Goal: Information Seeking & Learning: Understand process/instructions

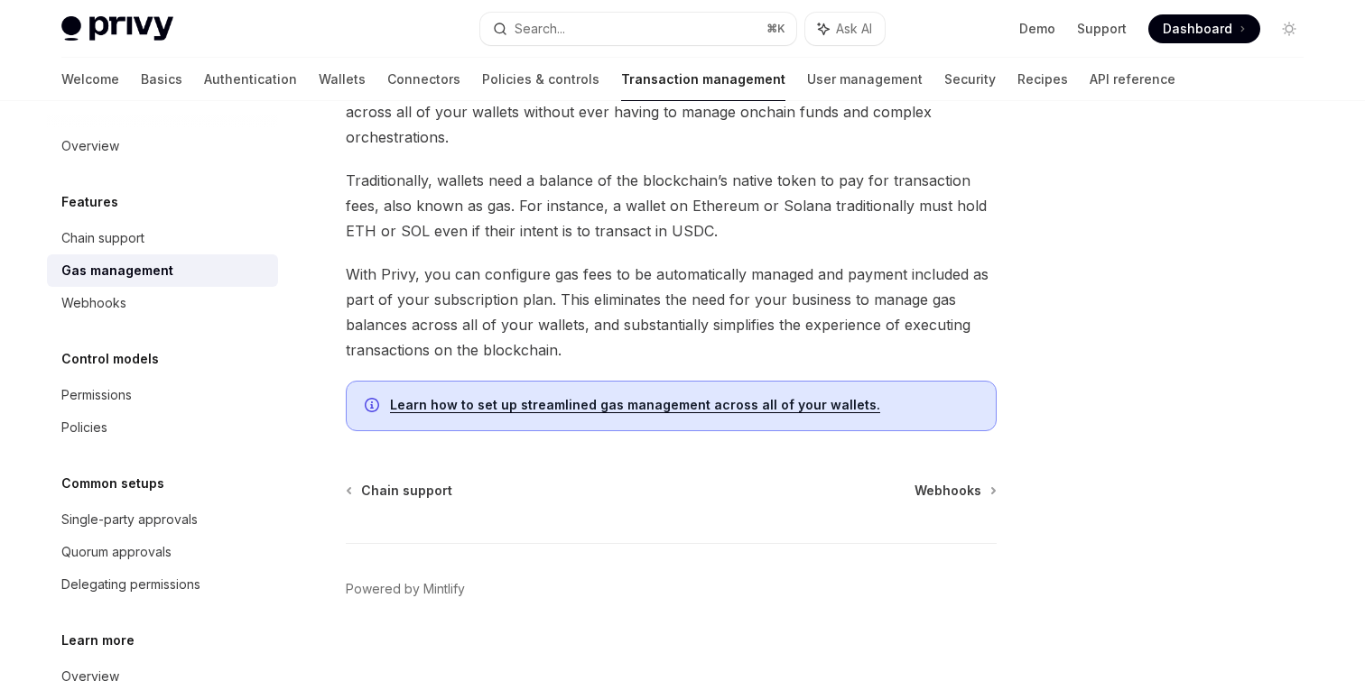
scroll to position [161, 0]
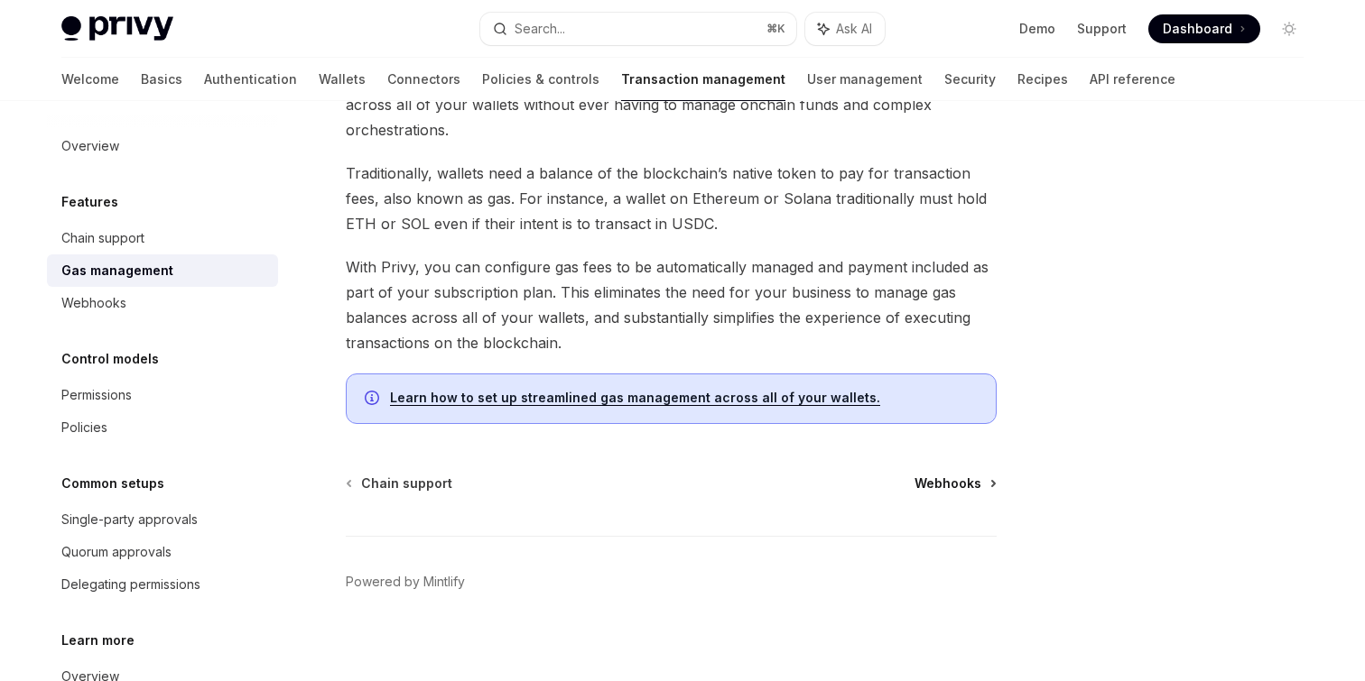
click at [937, 477] on span "Webhooks" at bounding box center [947, 484] width 67 height 18
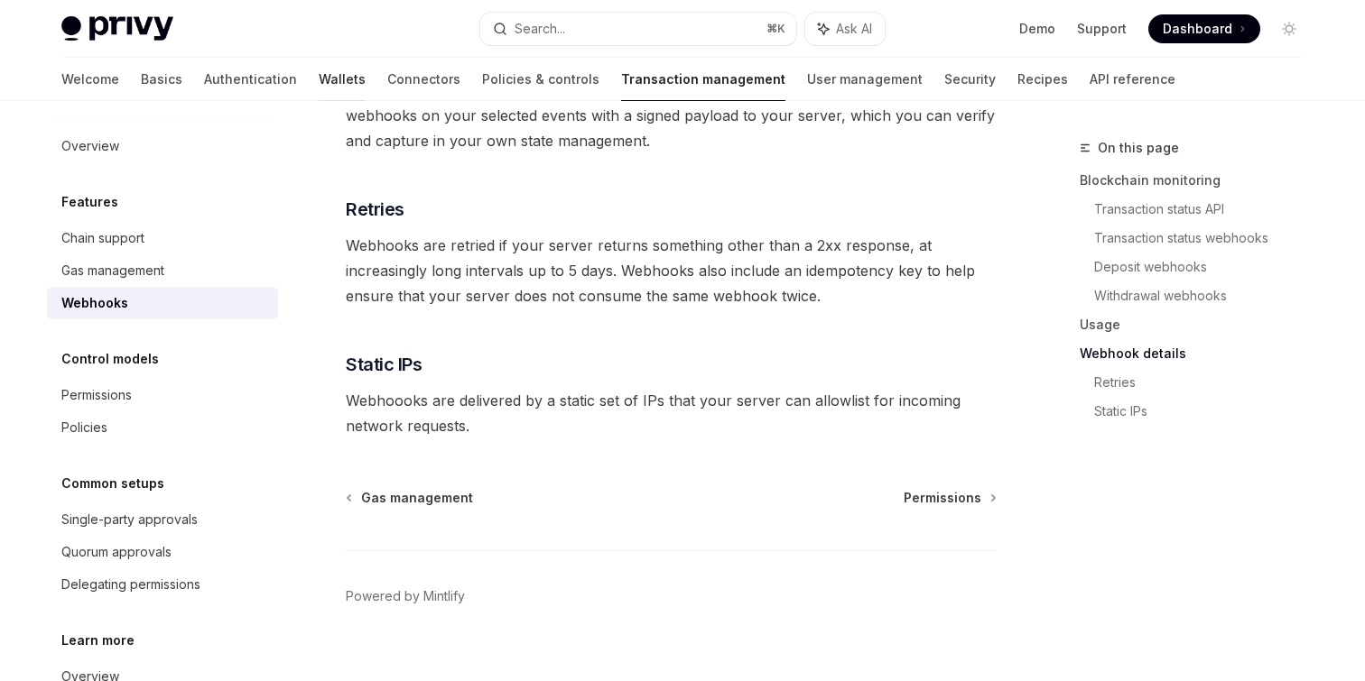
click at [319, 84] on link "Wallets" at bounding box center [342, 79] width 47 height 43
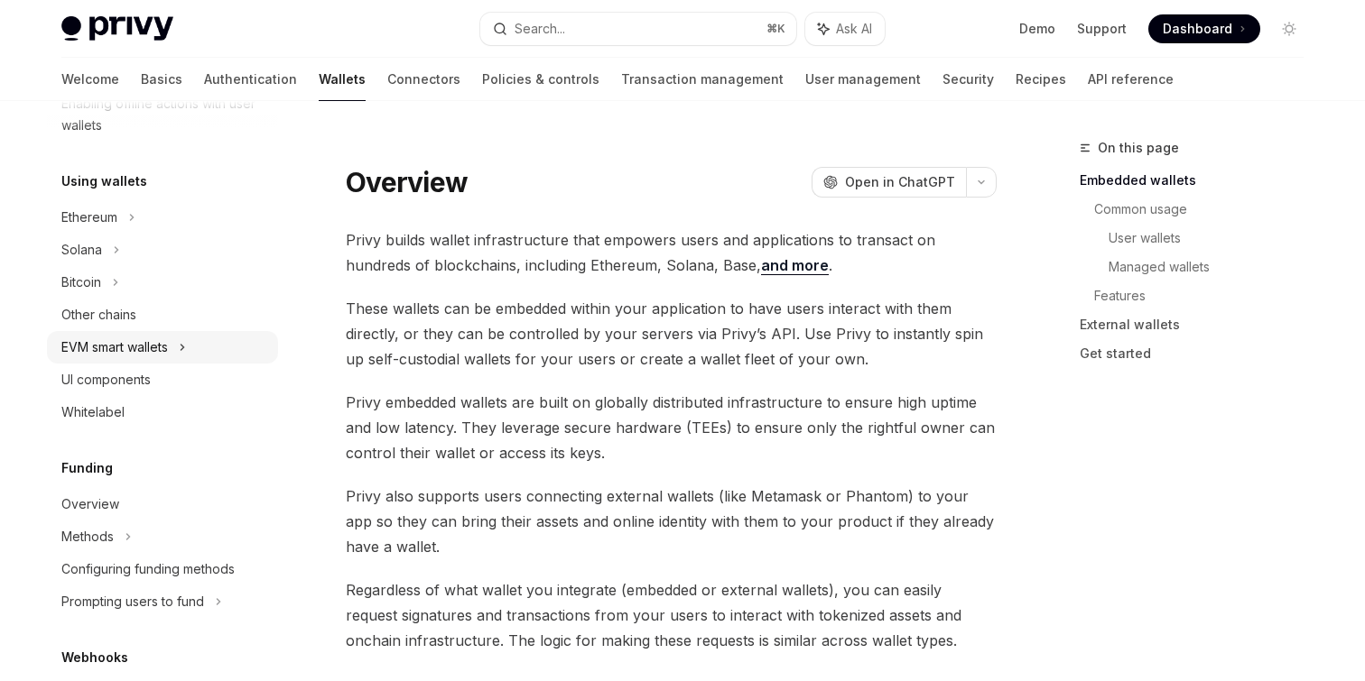
scroll to position [384, 0]
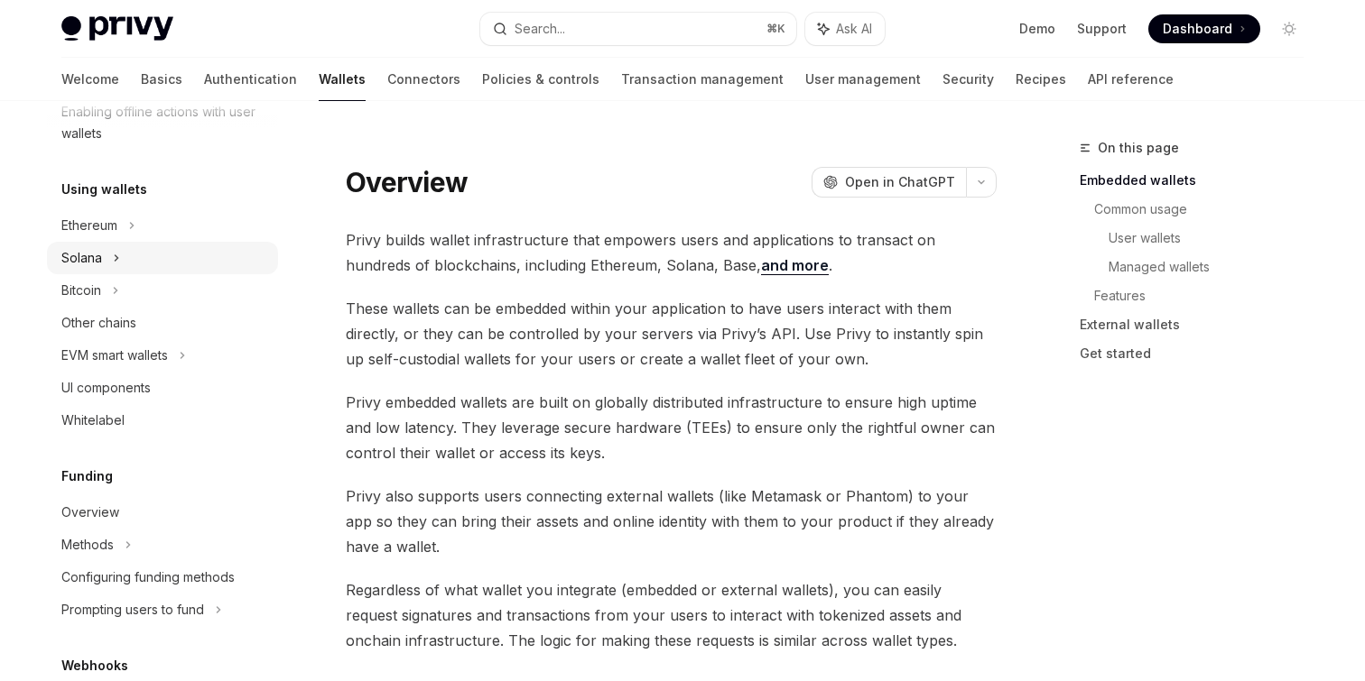
click at [119, 265] on icon at bounding box center [116, 258] width 7 height 22
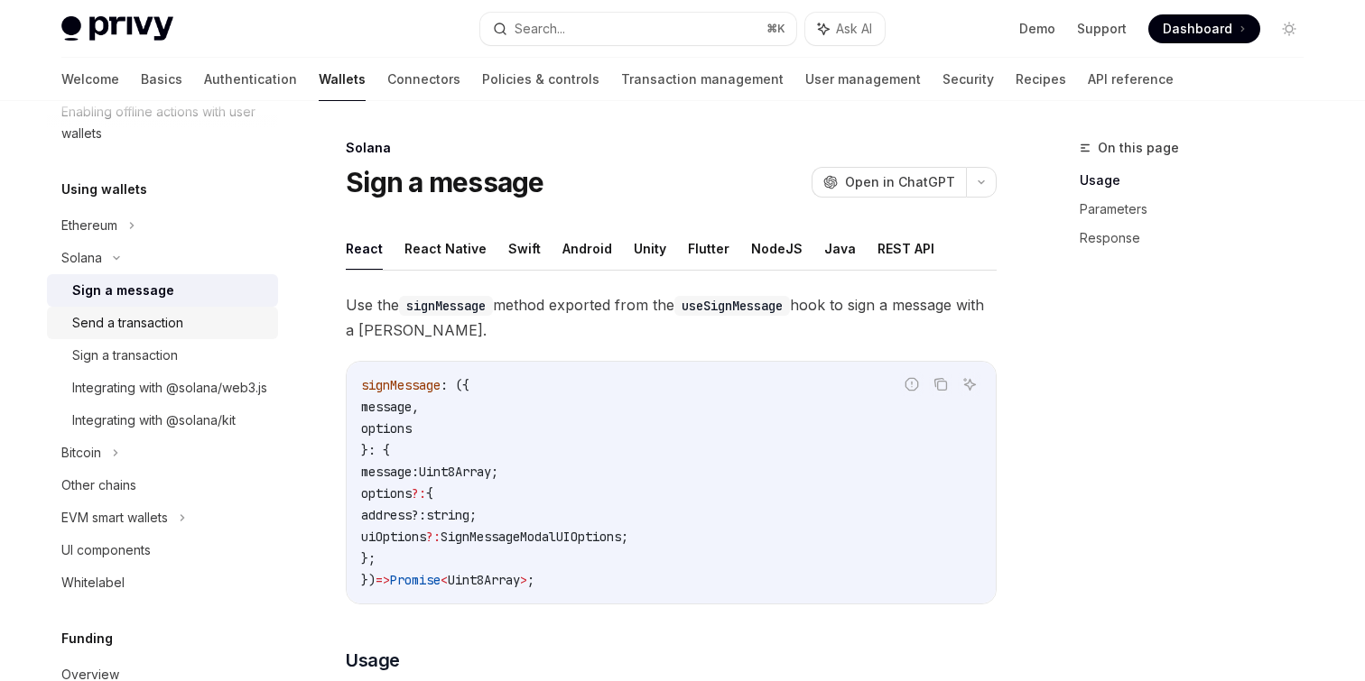
click at [178, 329] on div "Send a transaction" at bounding box center [127, 323] width 111 height 22
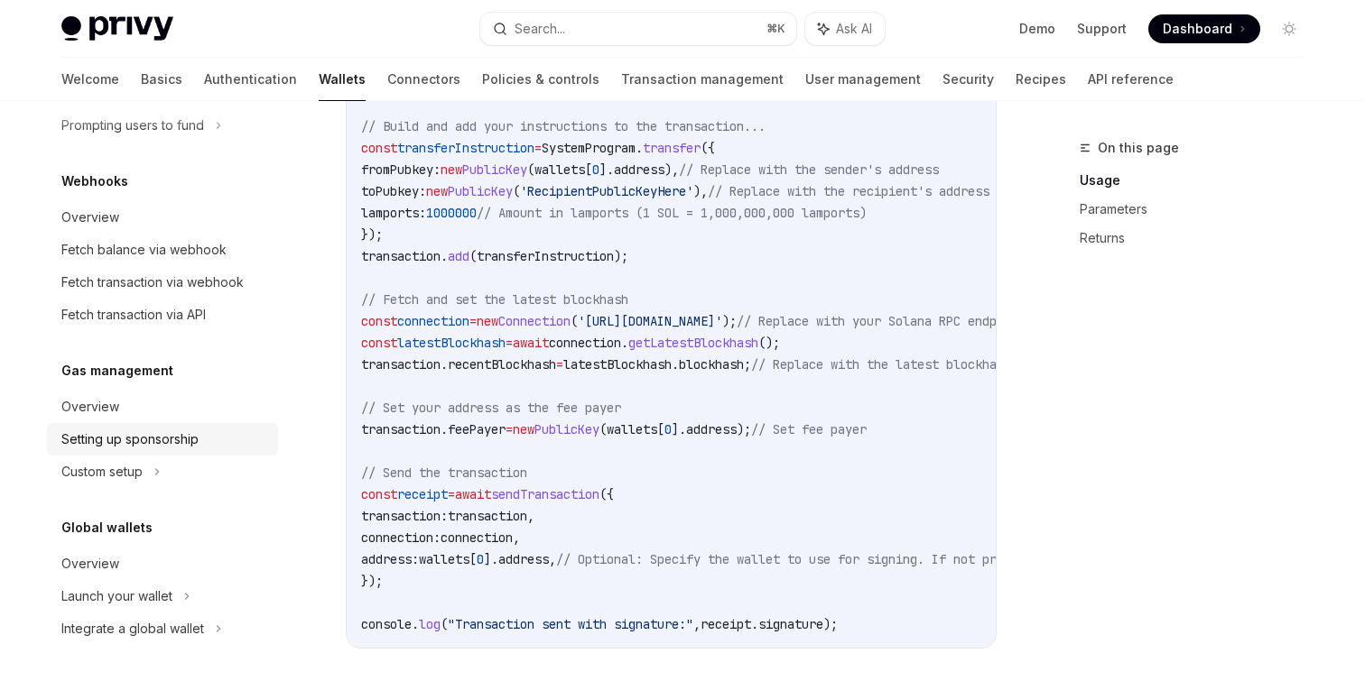
scroll to position [1053, 0]
click at [161, 437] on div "Setting up sponsorship" at bounding box center [129, 440] width 137 height 22
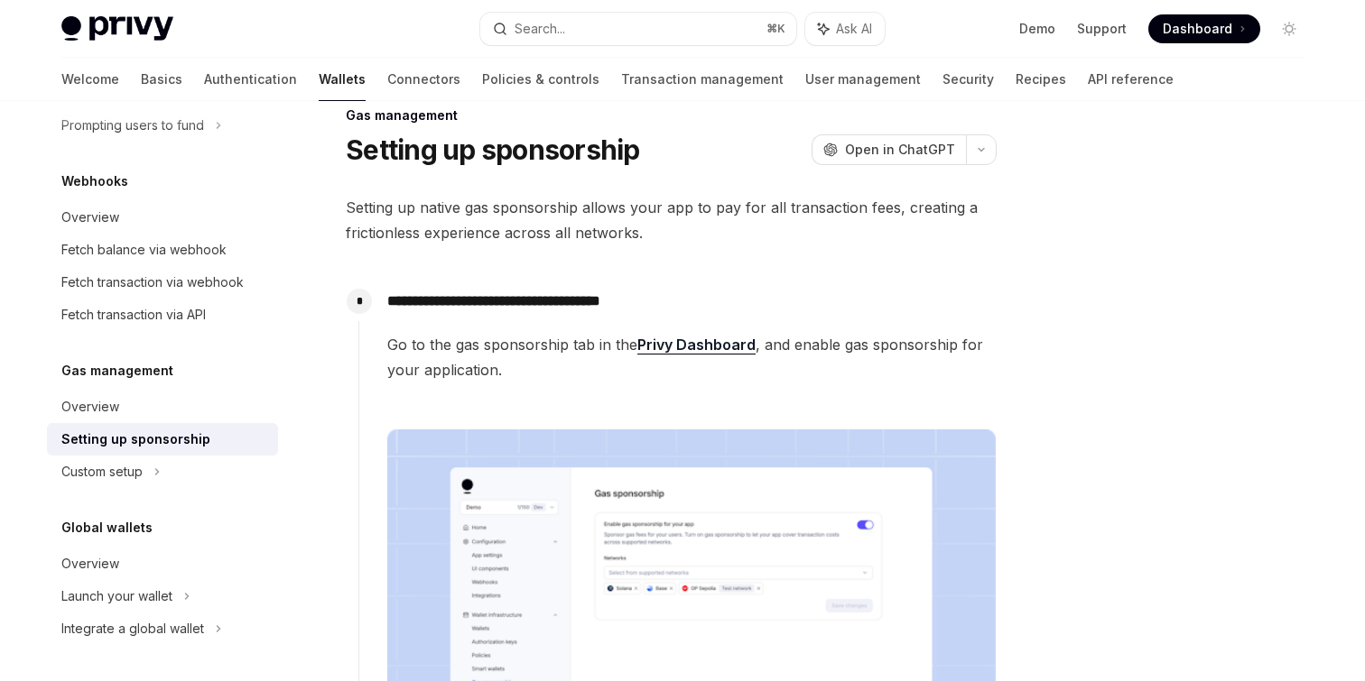
scroll to position [34, 0]
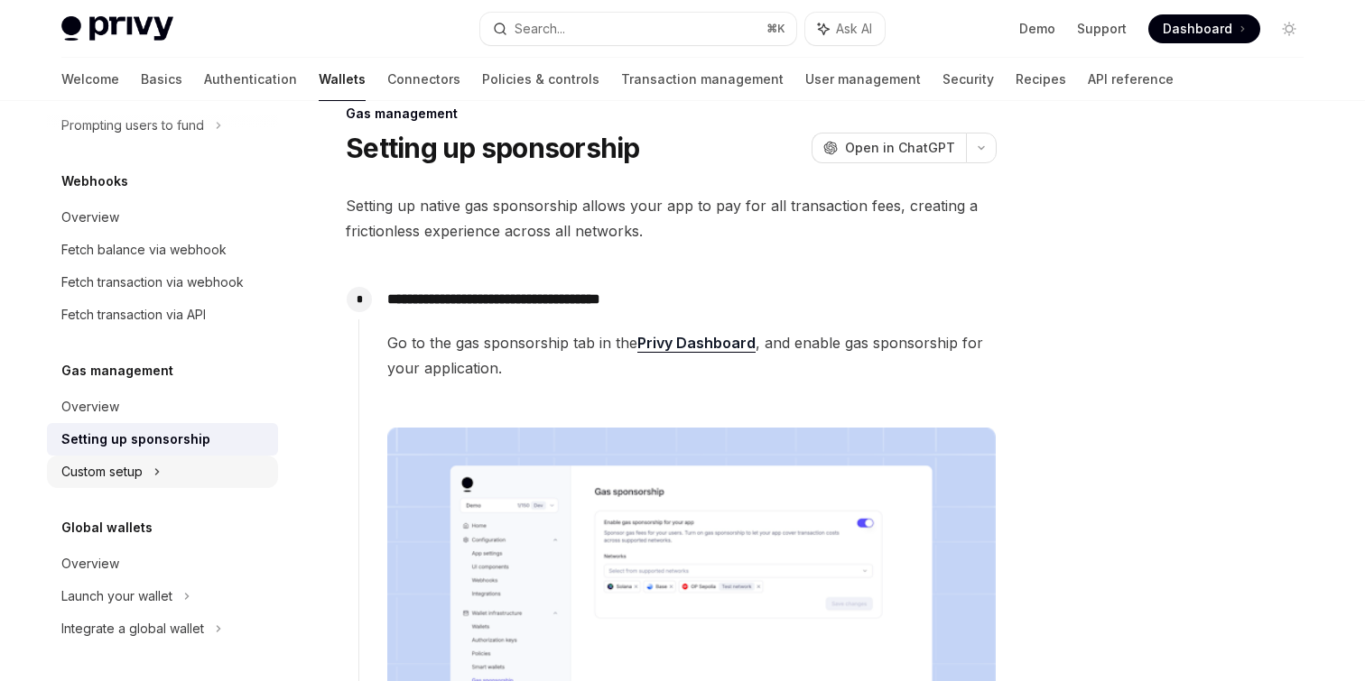
click at [172, 486] on div "Custom setup" at bounding box center [162, 472] width 231 height 32
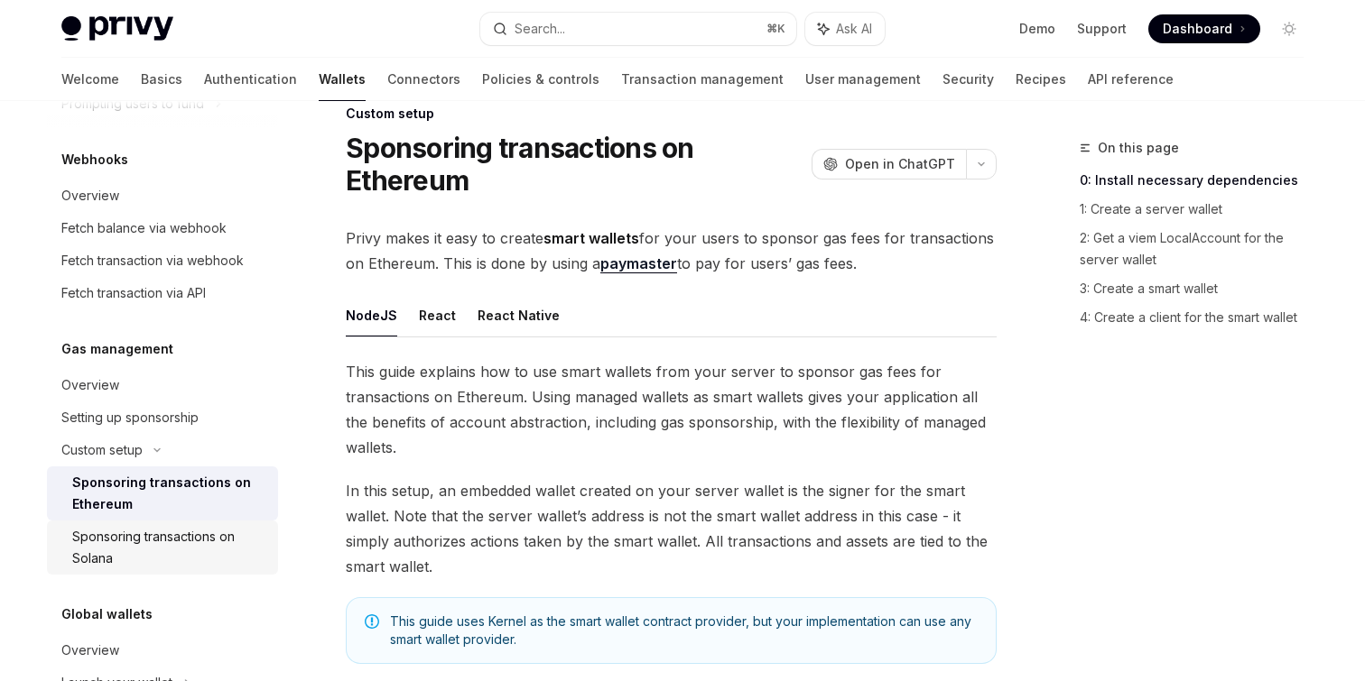
click at [181, 566] on div "Sponsoring transactions on Solana" at bounding box center [169, 547] width 195 height 43
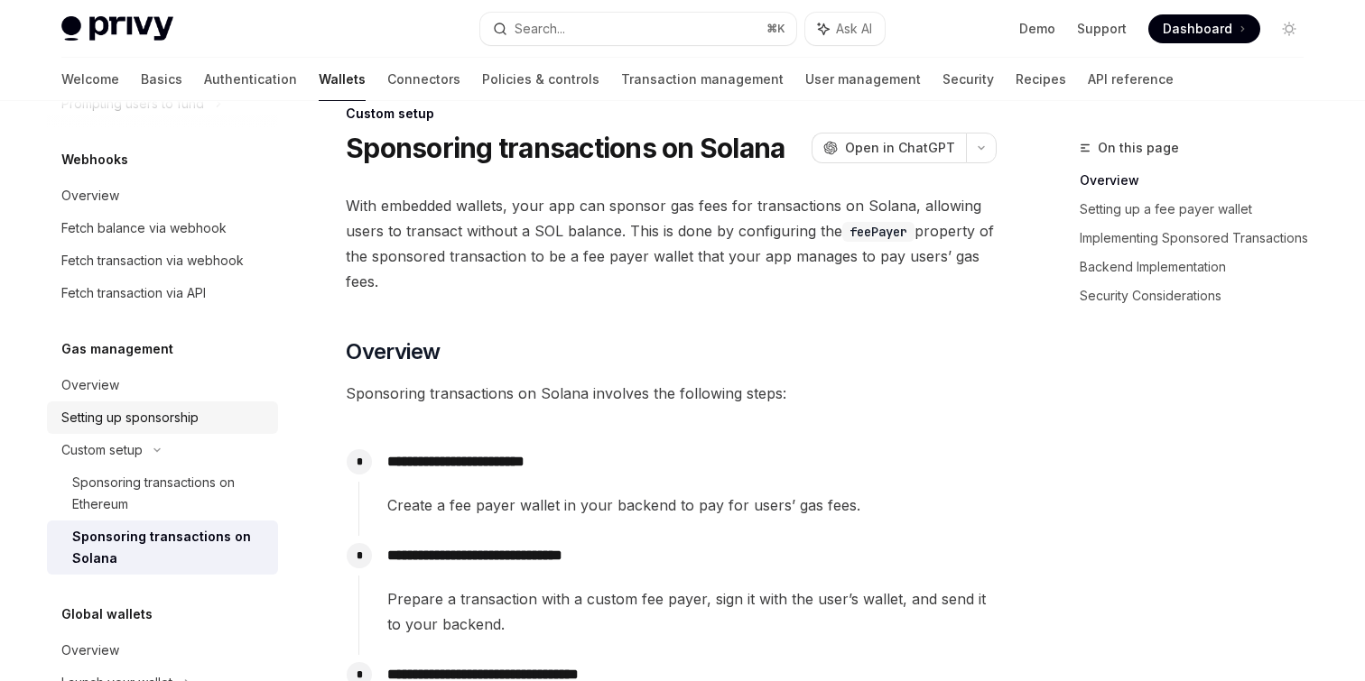
click at [200, 429] on div "Setting up sponsorship" at bounding box center [164, 418] width 206 height 22
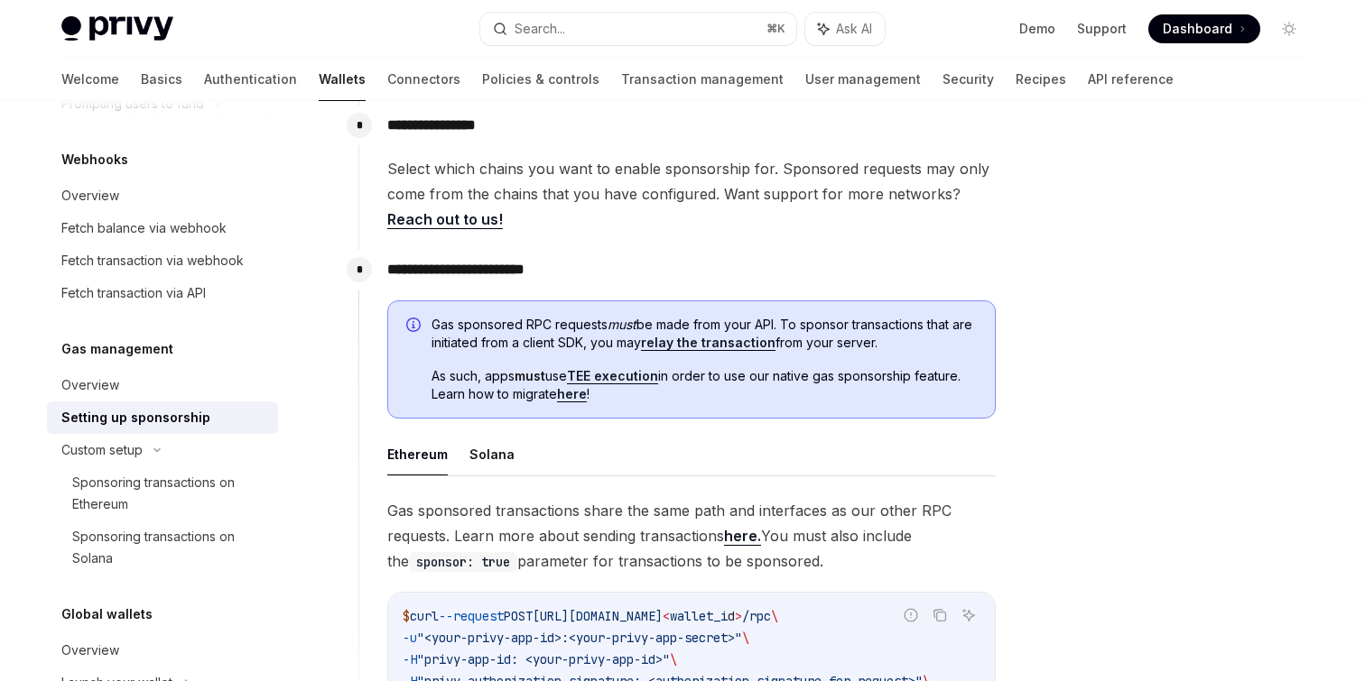
scroll to position [842, 0]
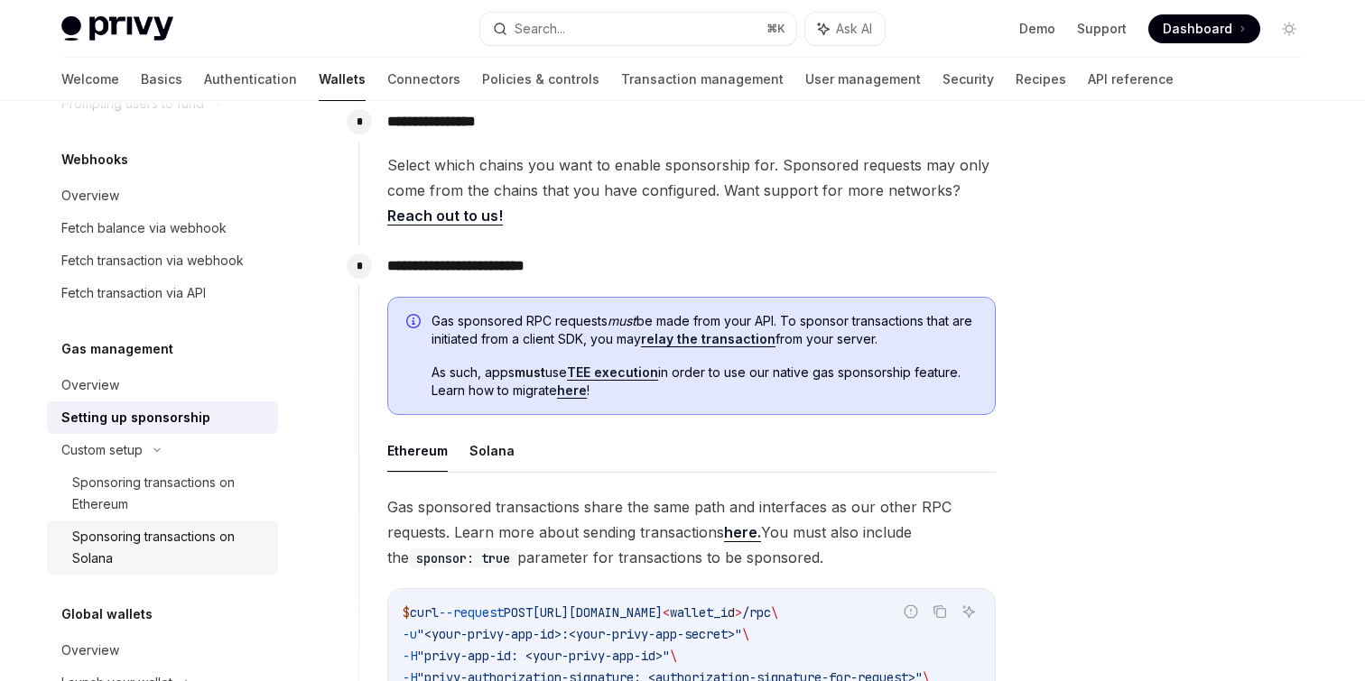
click at [211, 570] on div "Sponsoring transactions on Solana" at bounding box center [169, 547] width 195 height 43
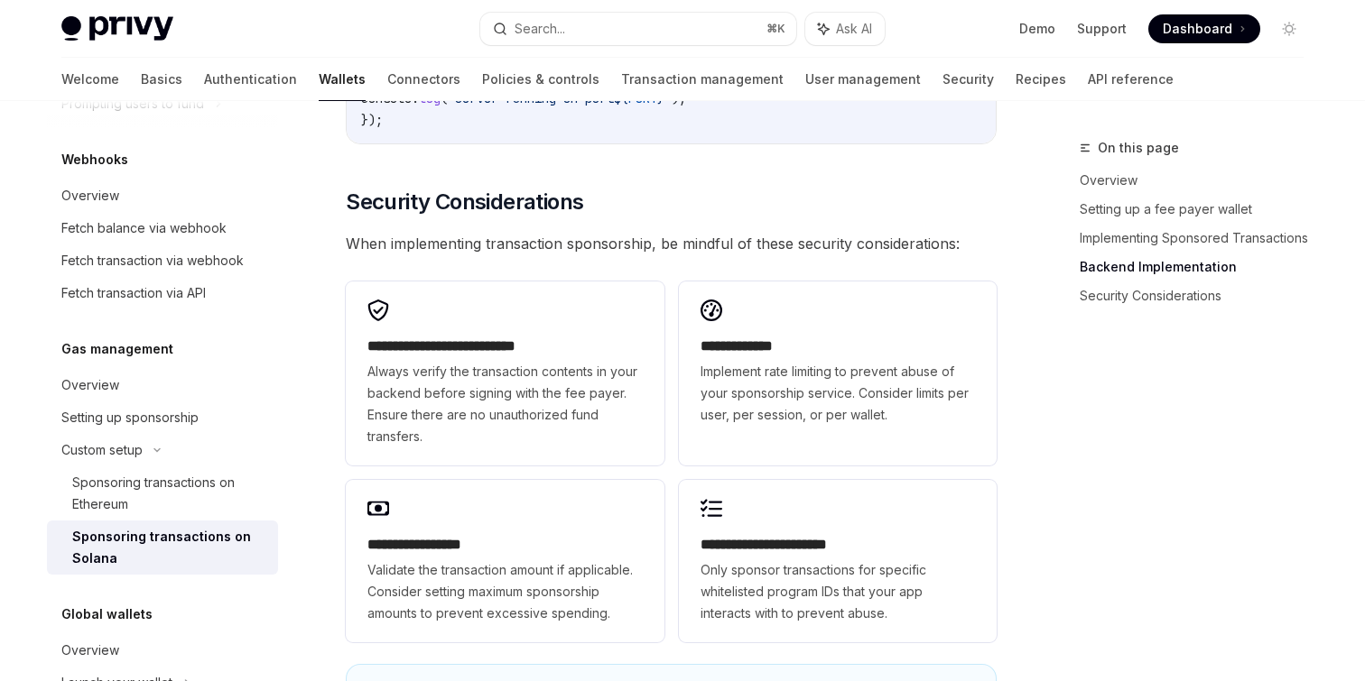
scroll to position [5069, 0]
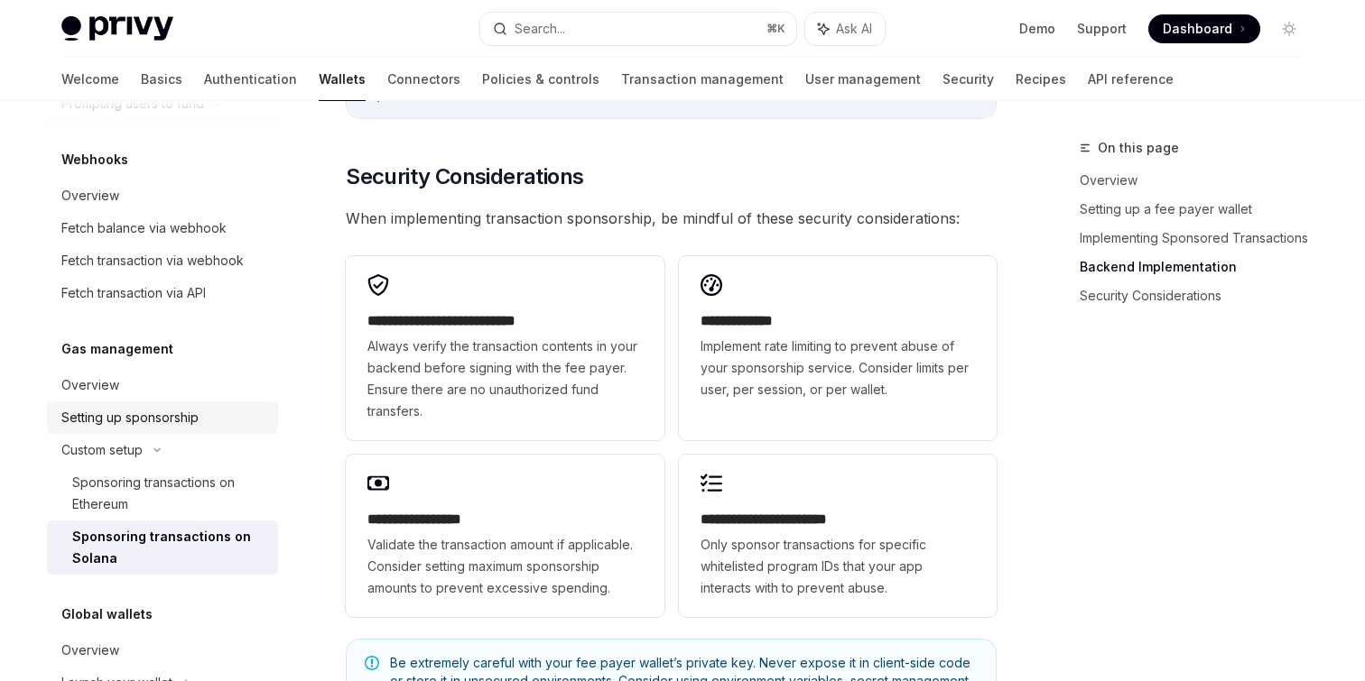
click at [156, 429] on div "Setting up sponsorship" at bounding box center [129, 418] width 137 height 22
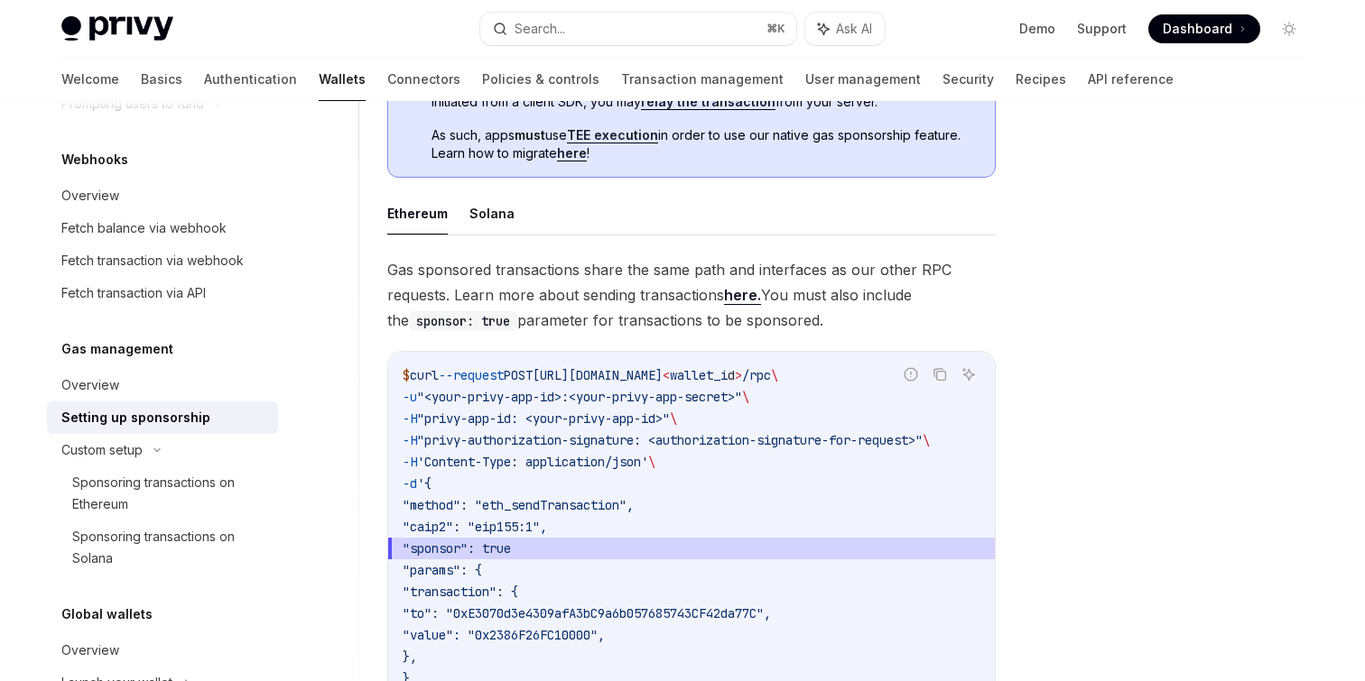
scroll to position [1092, 0]
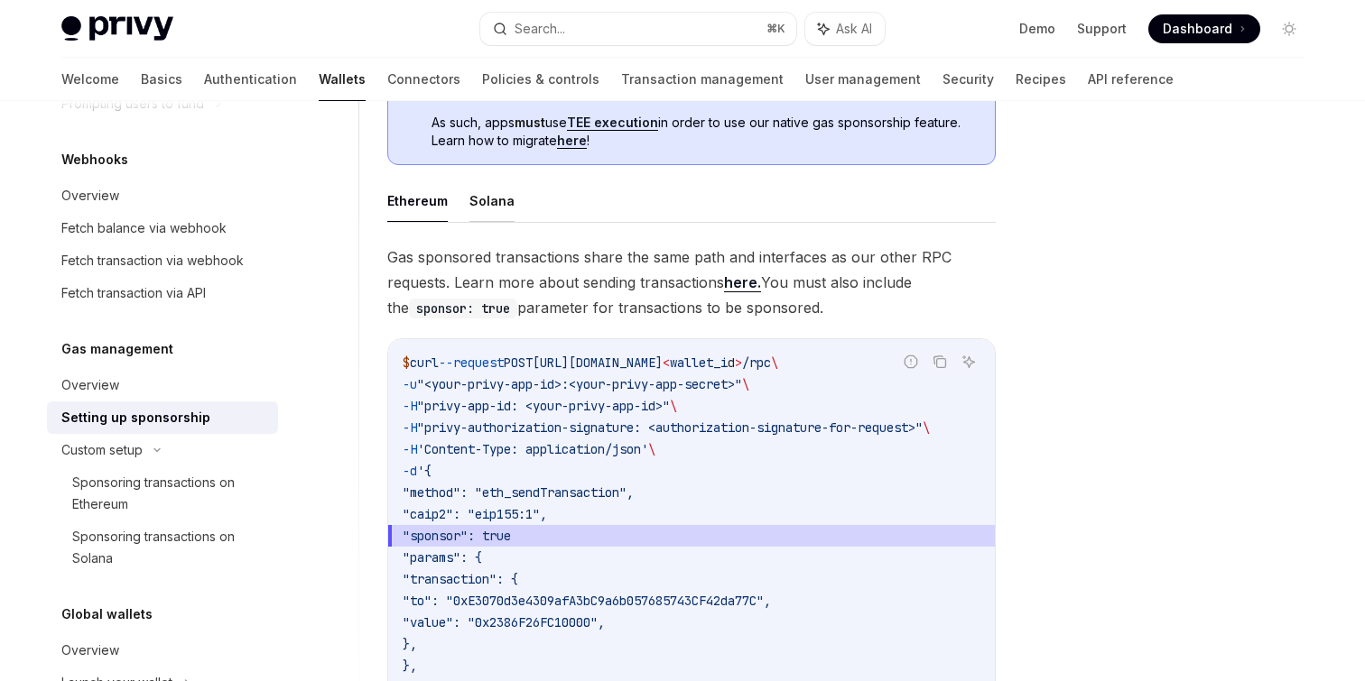
click at [495, 189] on button "Solana" at bounding box center [491, 201] width 45 height 42
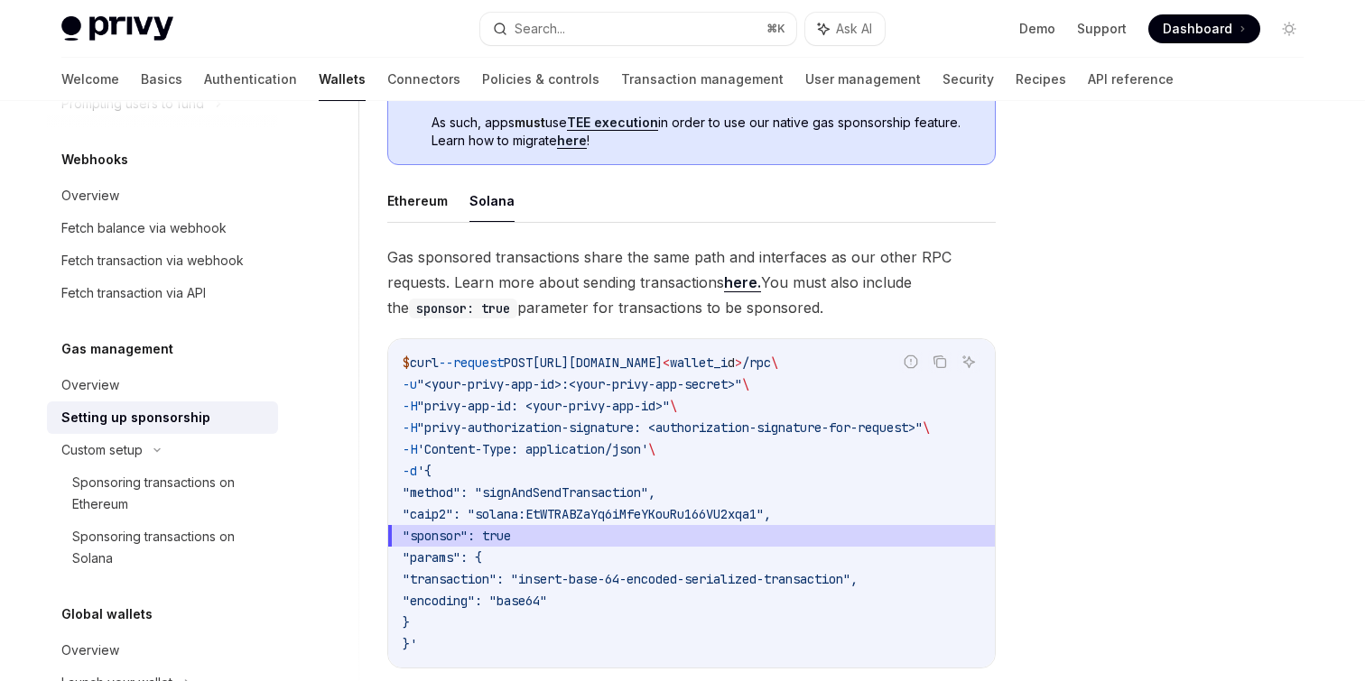
click at [486, 199] on button "Solana" at bounding box center [491, 201] width 45 height 42
type textarea "*"
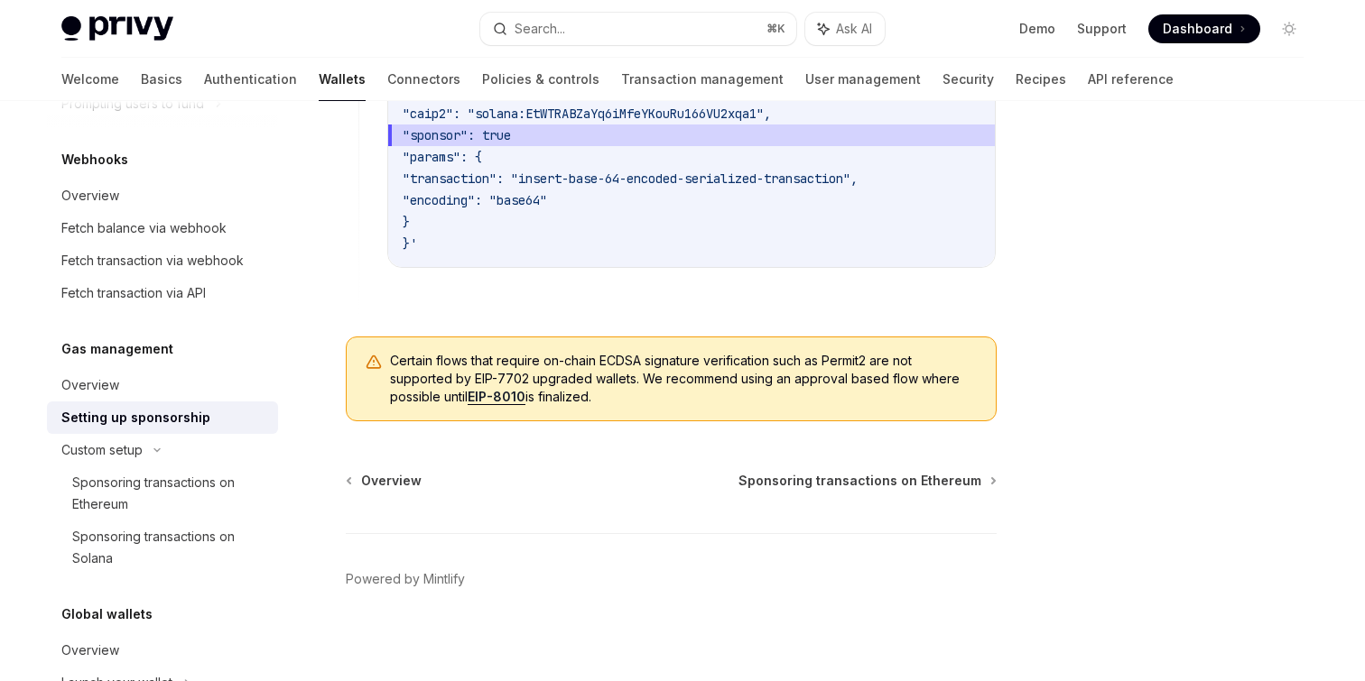
scroll to position [1489, 0]
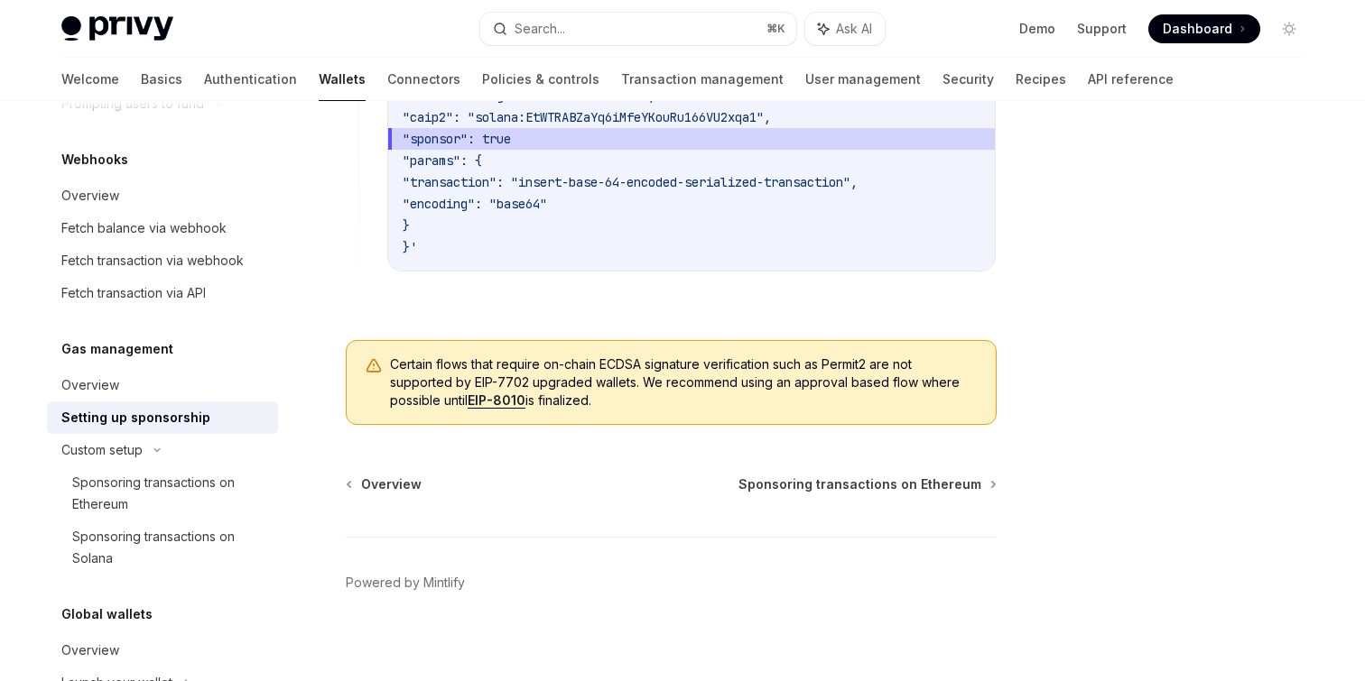
click at [1199, 30] on span "Dashboard" at bounding box center [1196, 29] width 69 height 18
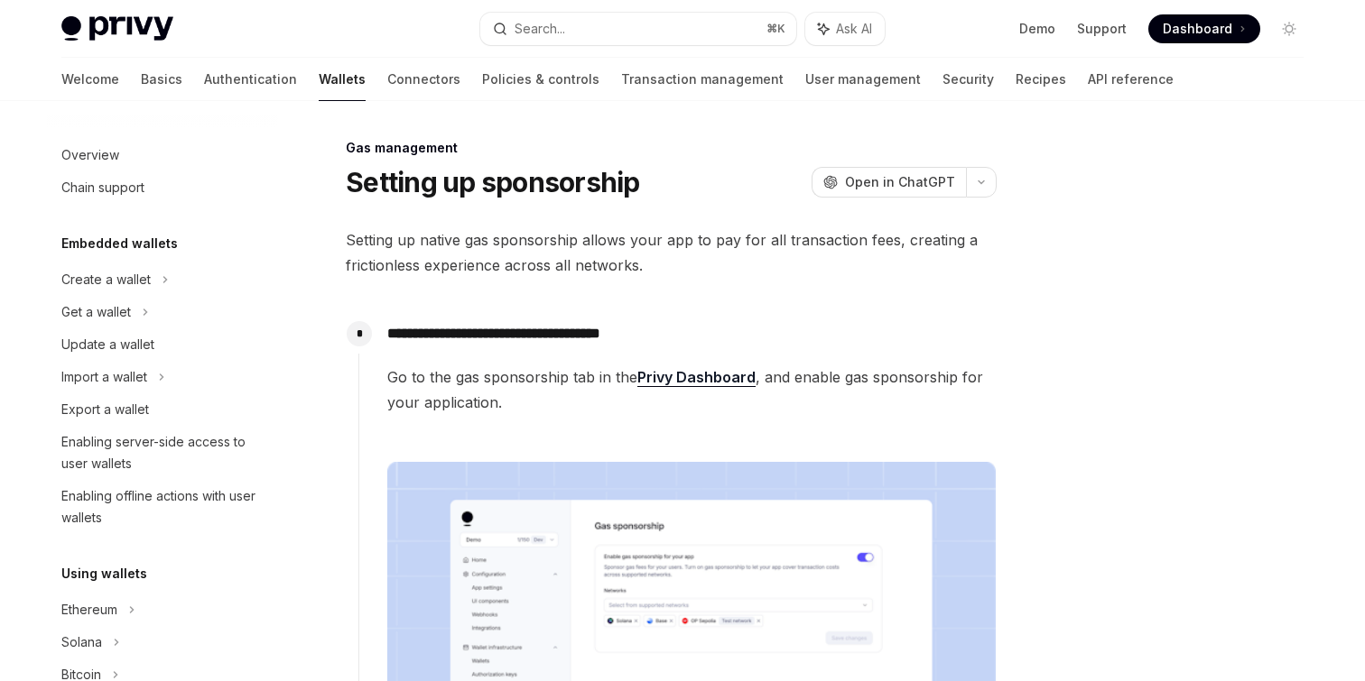
scroll to position [869, 0]
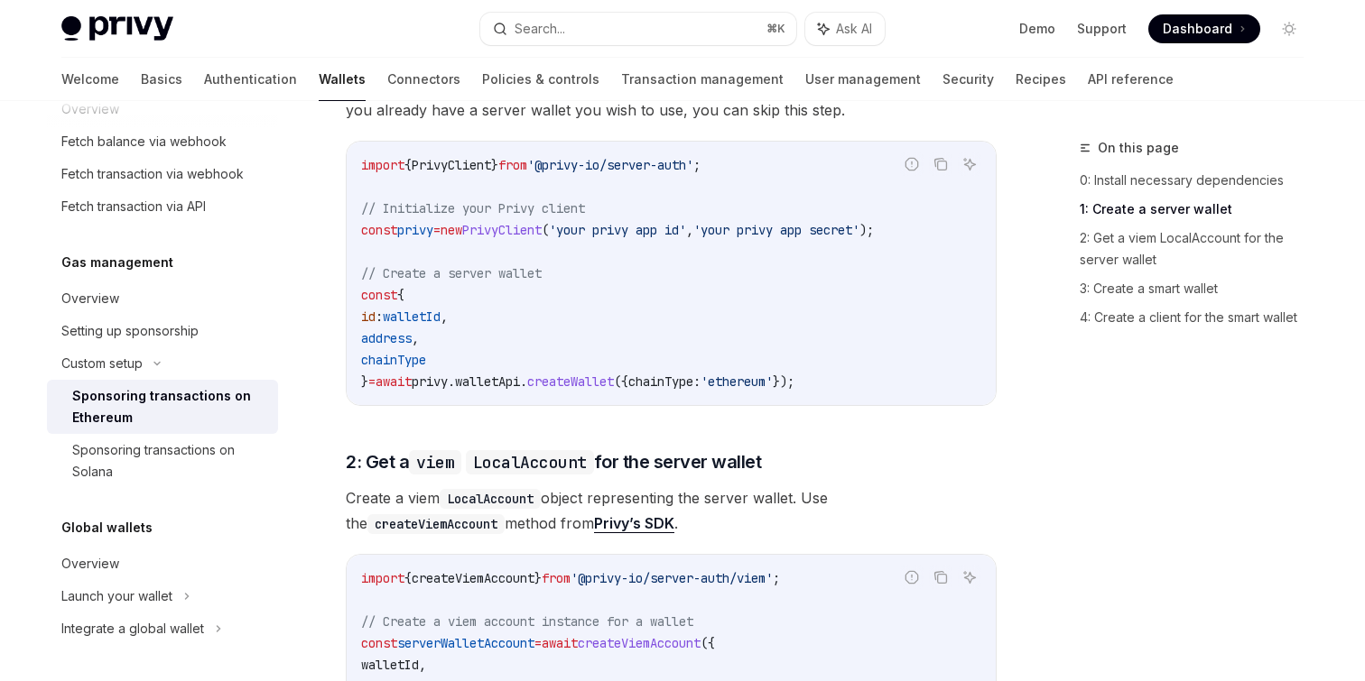
scroll to position [830, 0]
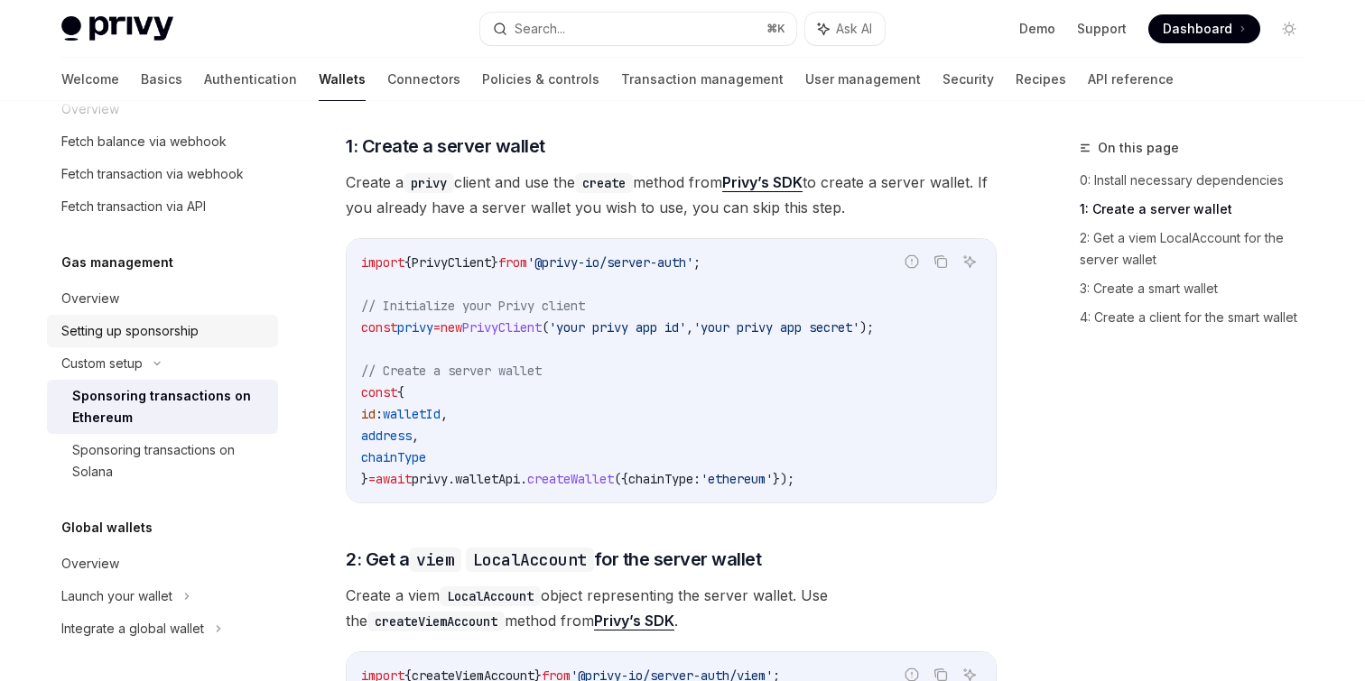
click at [125, 331] on div "Setting up sponsorship" at bounding box center [129, 331] width 137 height 22
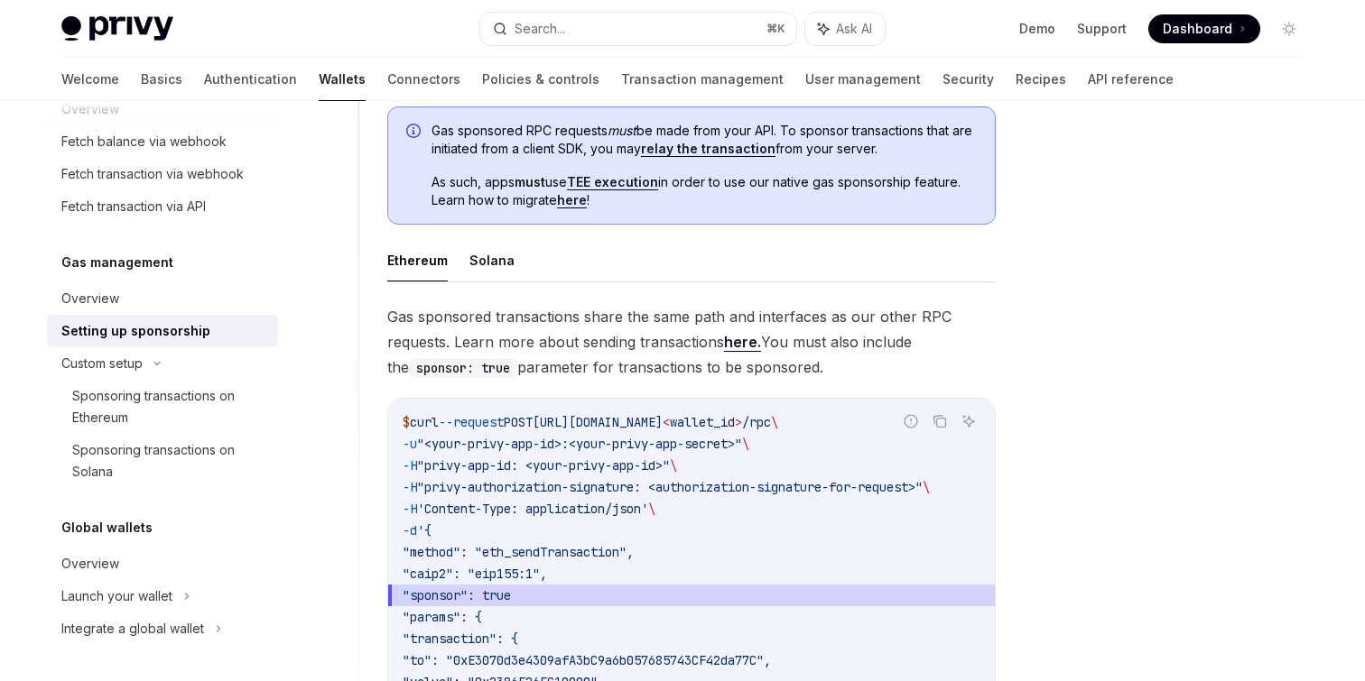
scroll to position [1037, 0]
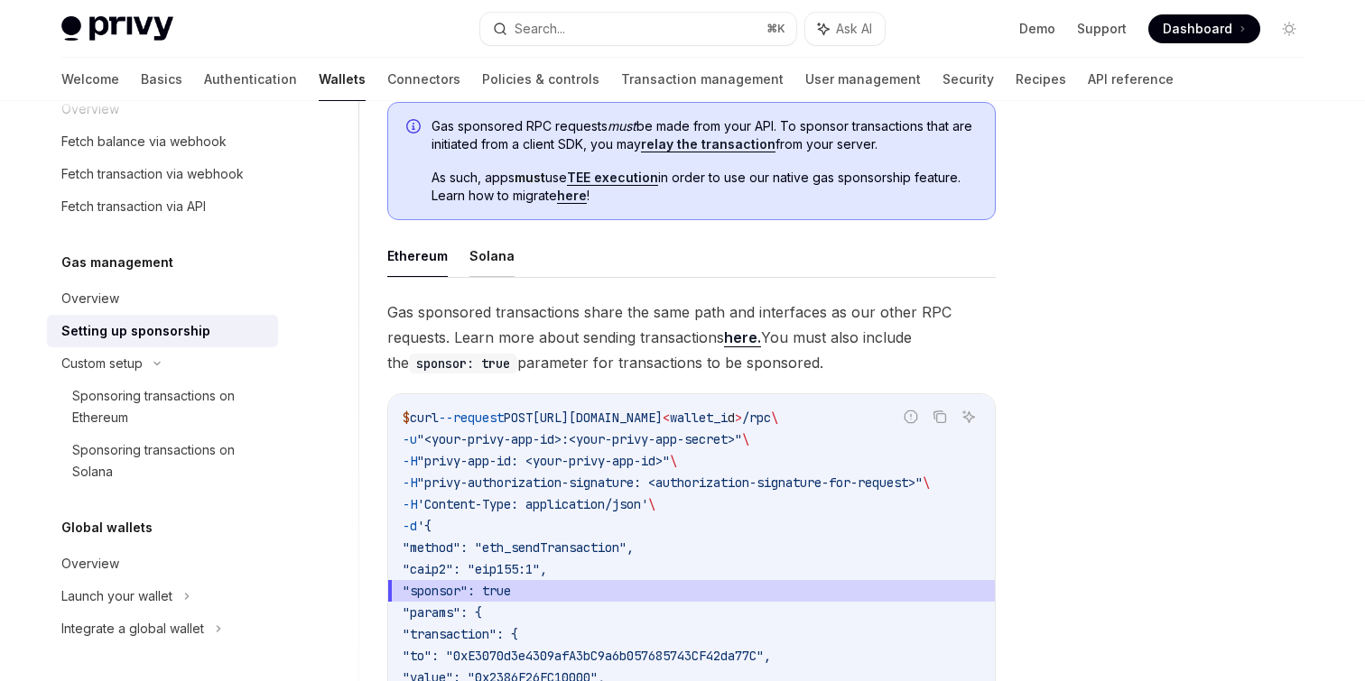
click at [501, 260] on button "Solana" at bounding box center [491, 256] width 45 height 42
type textarea "*"
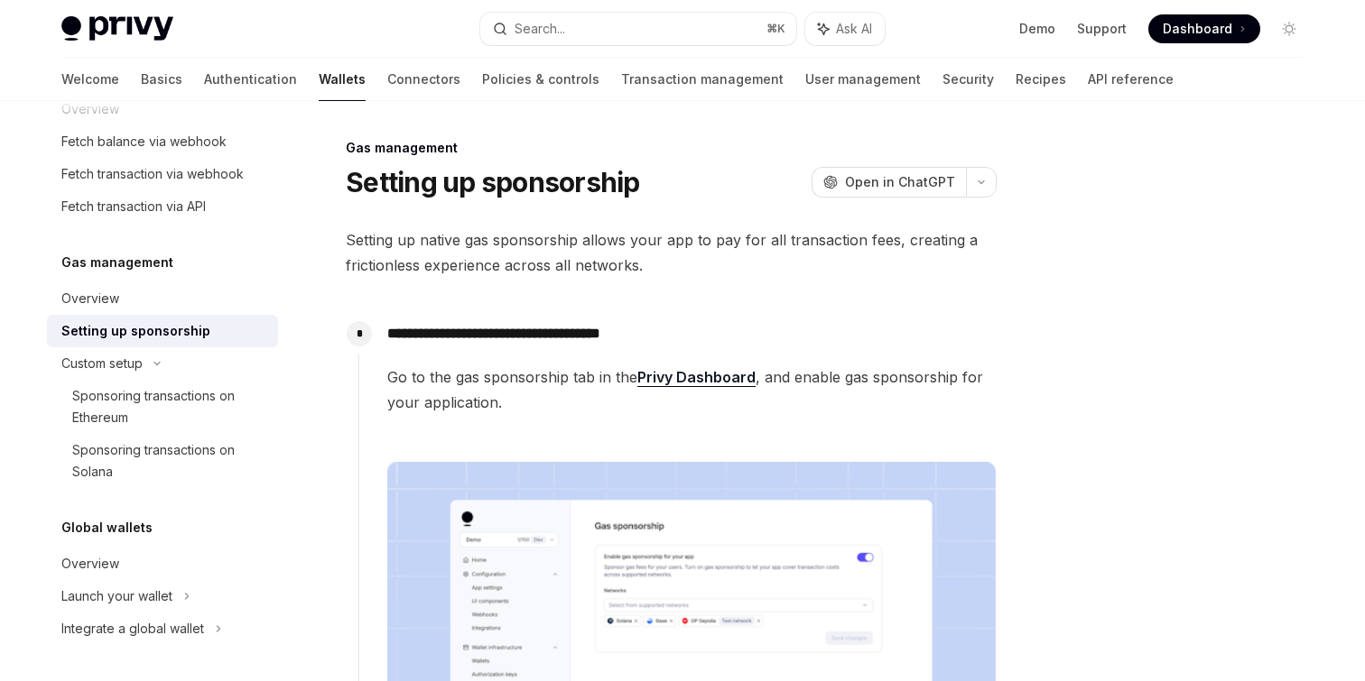
click at [422, 183] on h1 "Setting up sponsorship" at bounding box center [493, 182] width 294 height 32
click at [369, 146] on div "Gas management" at bounding box center [671, 148] width 651 height 18
click at [353, 147] on div "Gas management" at bounding box center [671, 148] width 651 height 18
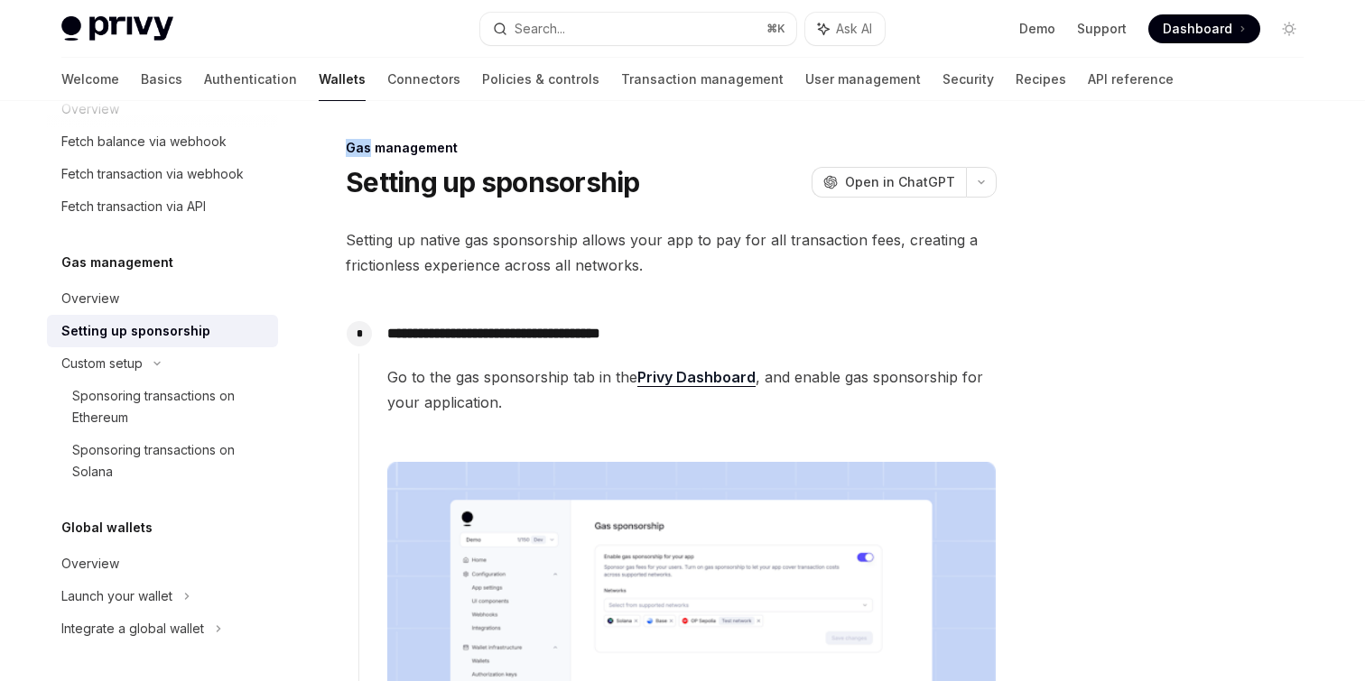
click at [353, 147] on div "Gas management" at bounding box center [671, 148] width 651 height 18
click at [455, 158] on div "Gas management Setting up sponsorship OpenAI Open in ChatGPT" at bounding box center [671, 169] width 651 height 60
click at [451, 146] on div "Gas management" at bounding box center [671, 148] width 651 height 18
click at [364, 151] on div "Gas management" at bounding box center [671, 148] width 651 height 18
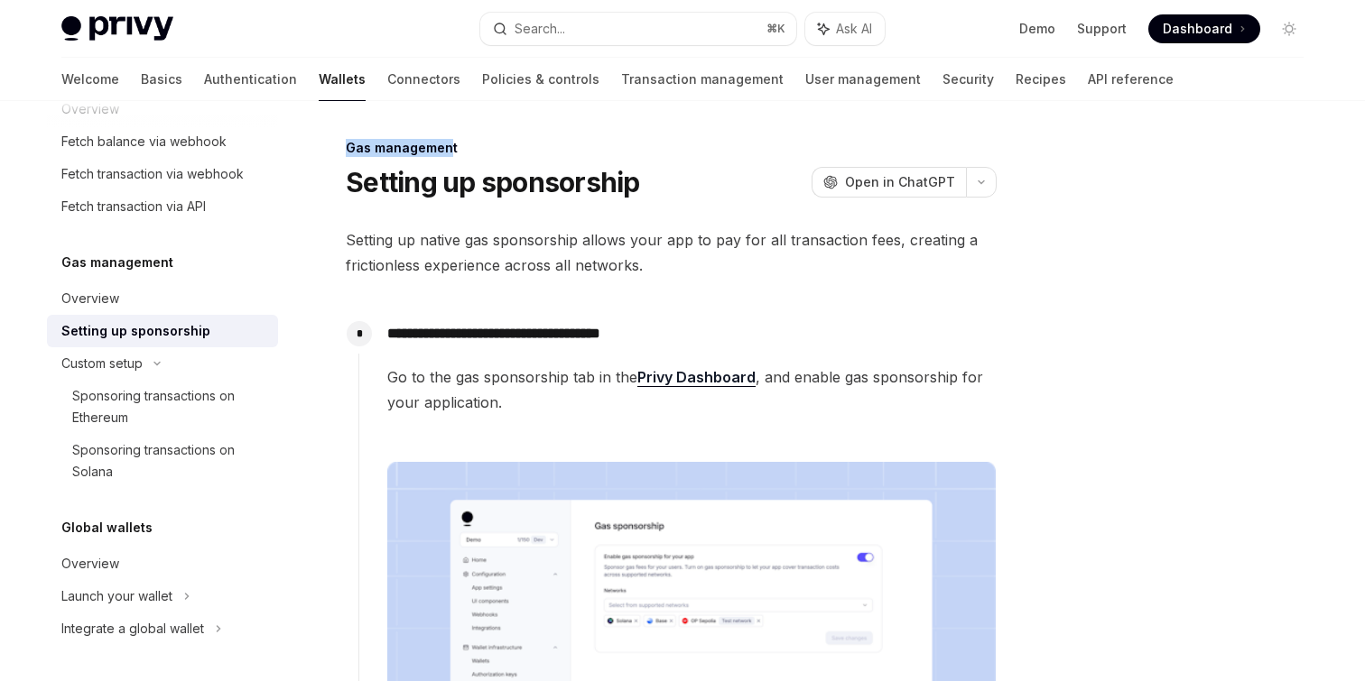
click at [446, 151] on div "Gas management" at bounding box center [671, 148] width 651 height 18
click at [465, 151] on div "Gas management" at bounding box center [671, 148] width 651 height 18
copy div "Gas management"
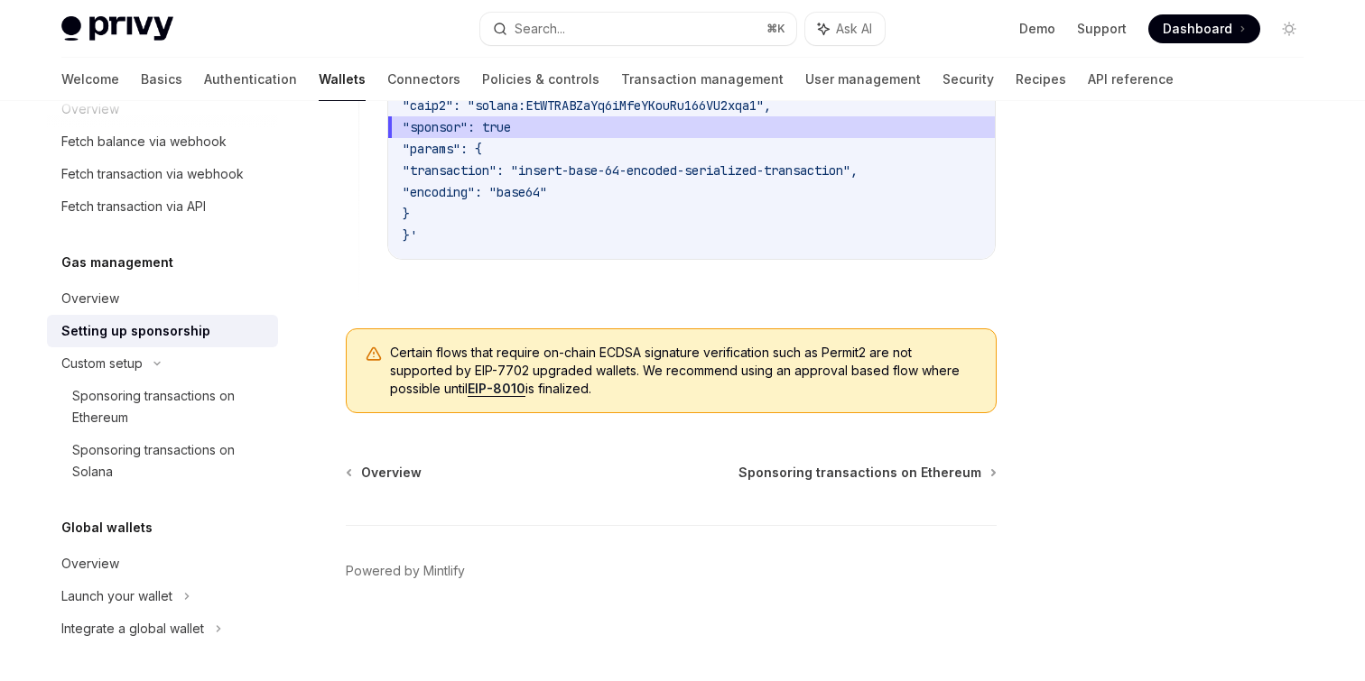
scroll to position [1442, 0]
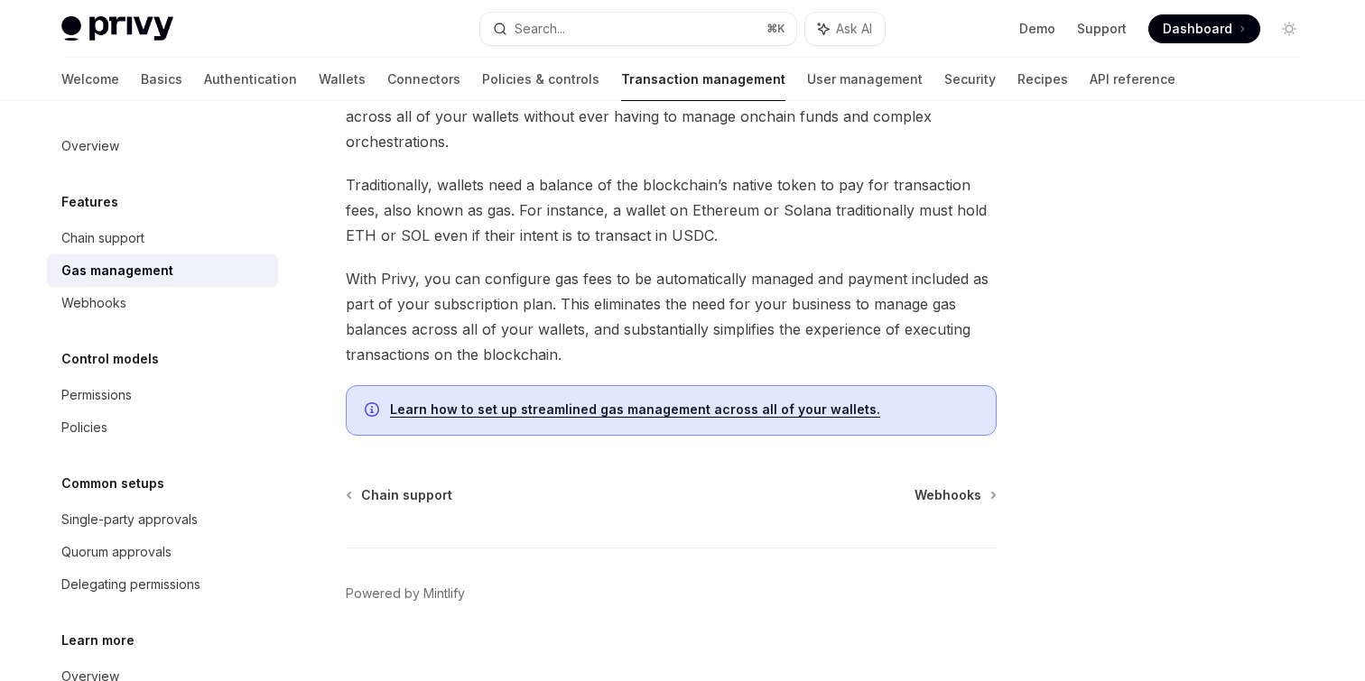
scroll to position [171, 0]
